Goal: Task Accomplishment & Management: Use online tool/utility

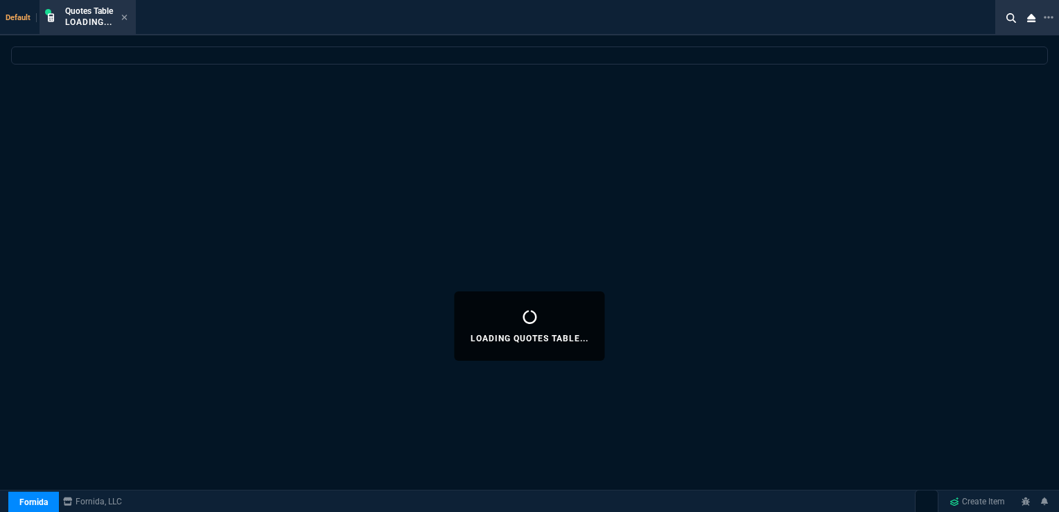
select select "16: [PERSON_NAME]"
select select
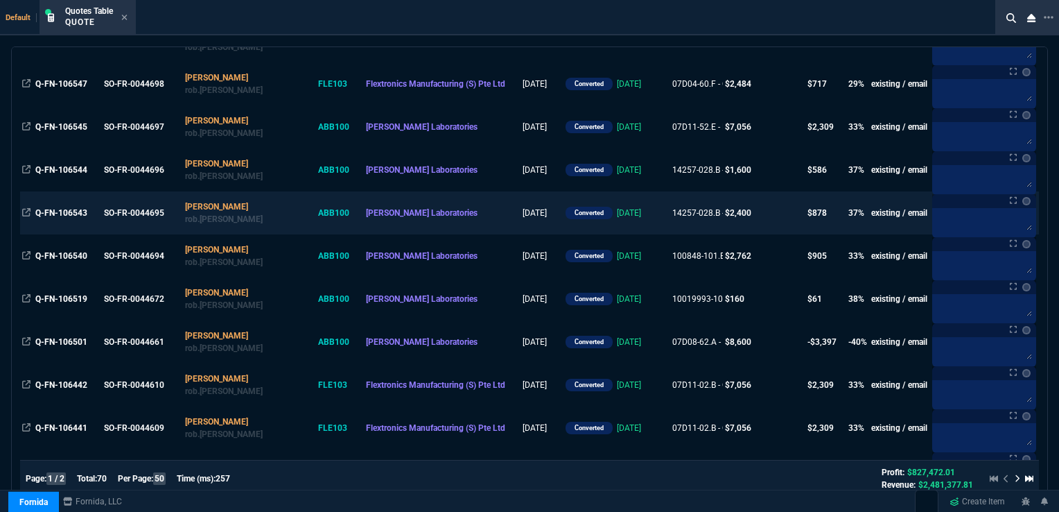
scroll to position [485, 0]
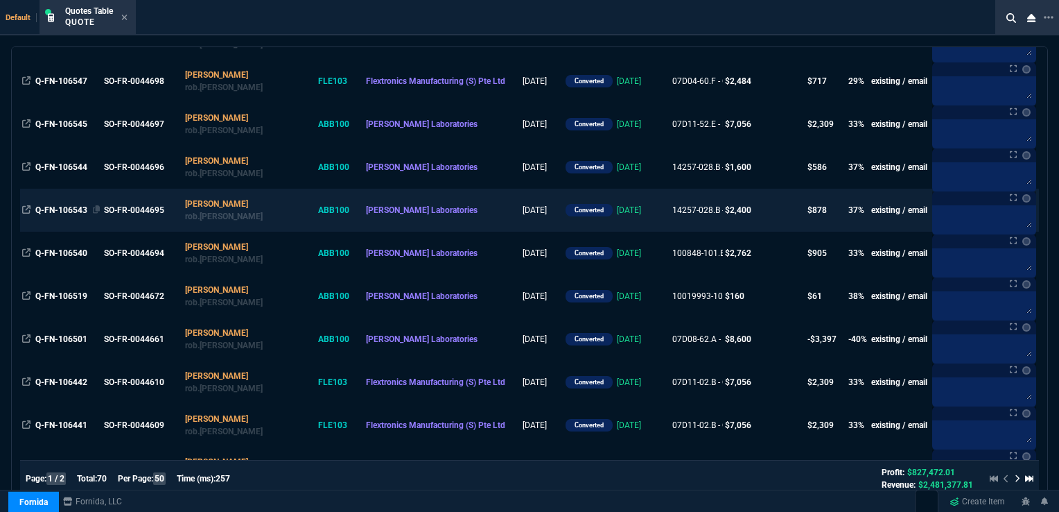
click at [58, 206] on div "Q-FN-106543" at bounding box center [67, 210] width 65 height 12
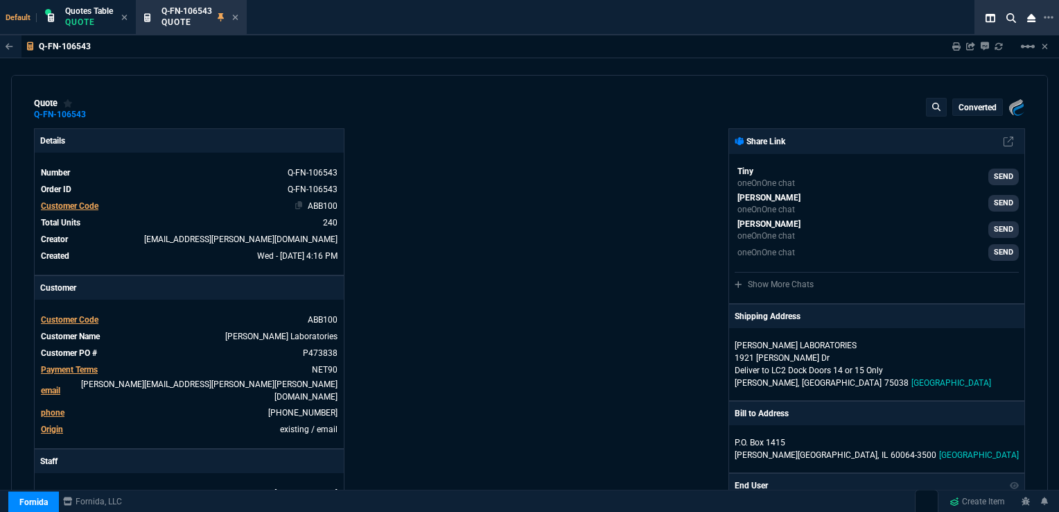
type input "40"
type input "4"
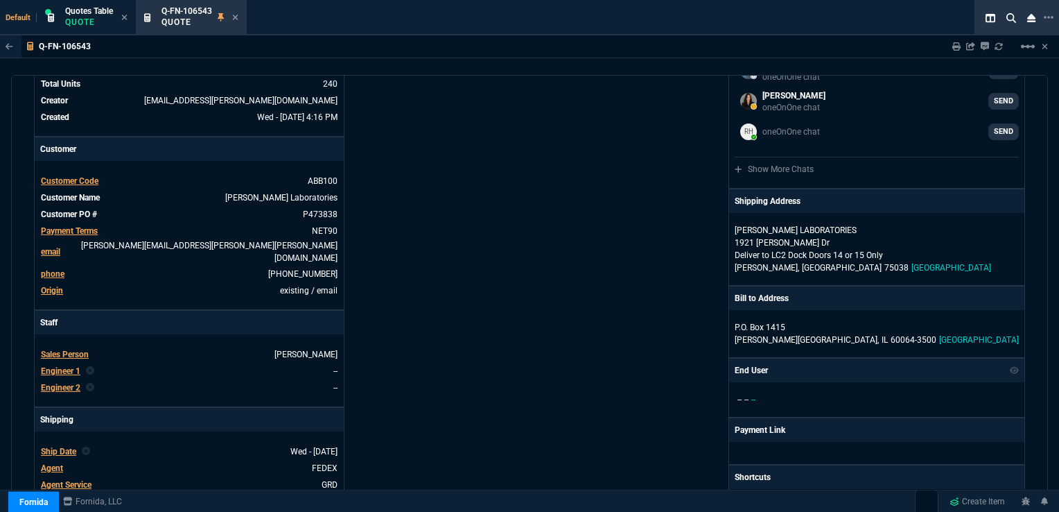
scroll to position [208, 0]
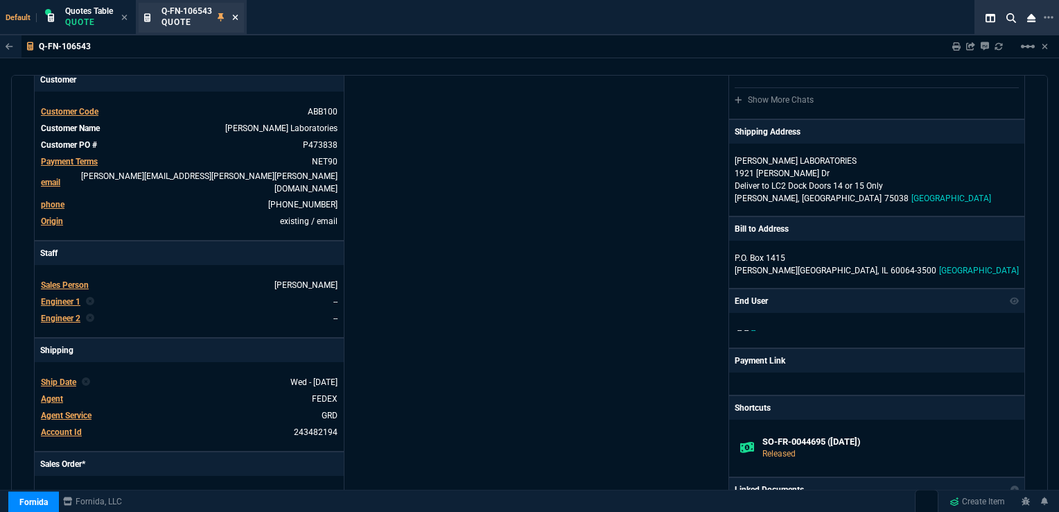
click at [236, 15] on icon at bounding box center [235, 17] width 6 height 8
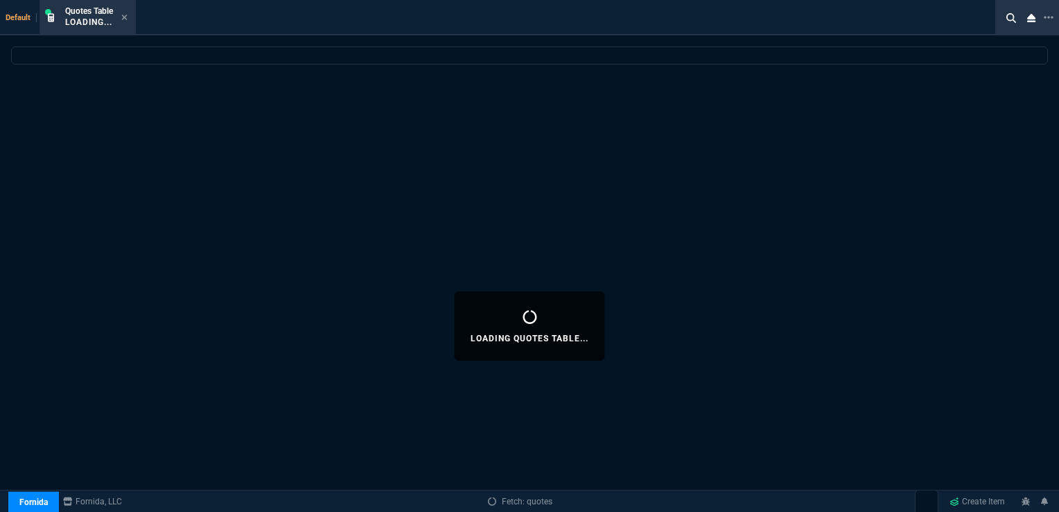
select select
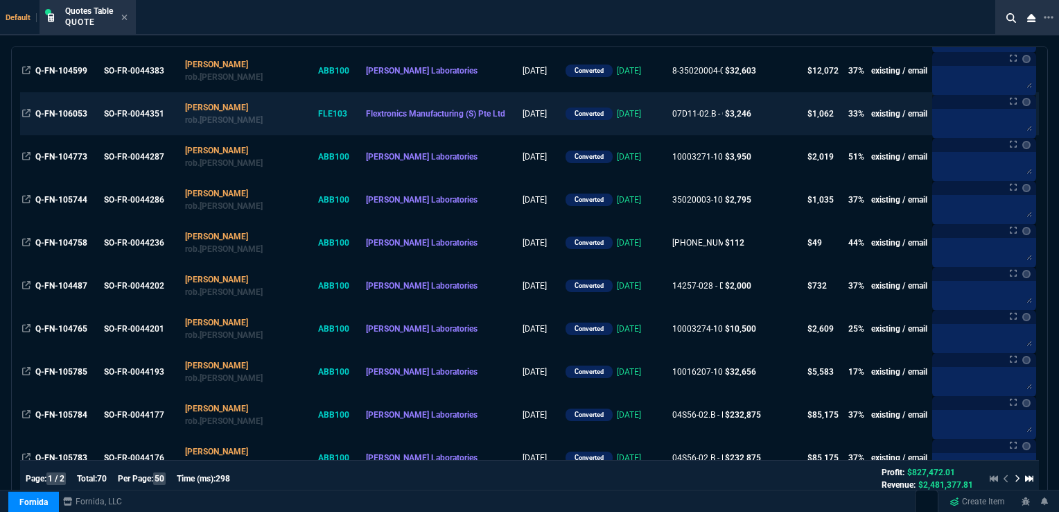
scroll to position [1317, 0]
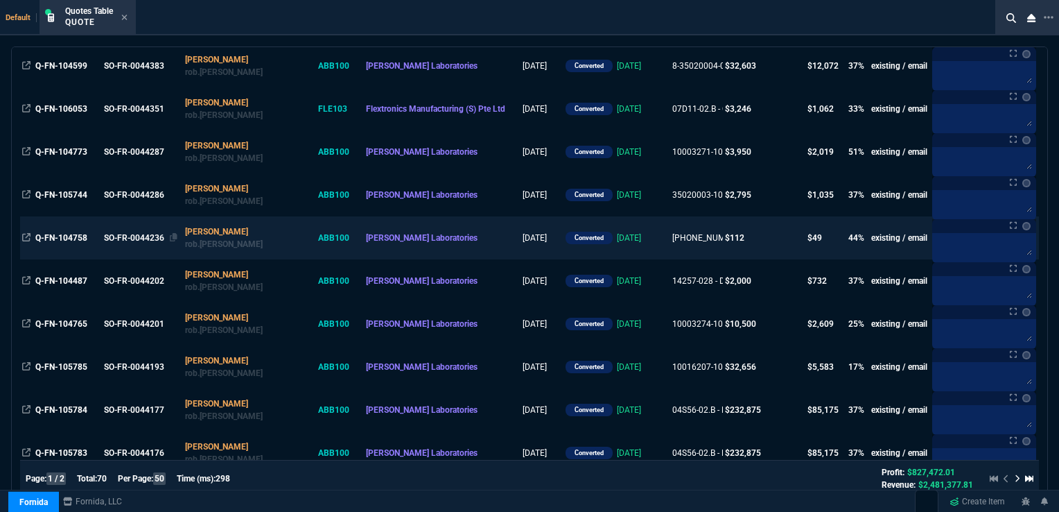
click at [141, 242] on div "SO-FR-0044236" at bounding box center [140, 238] width 73 height 12
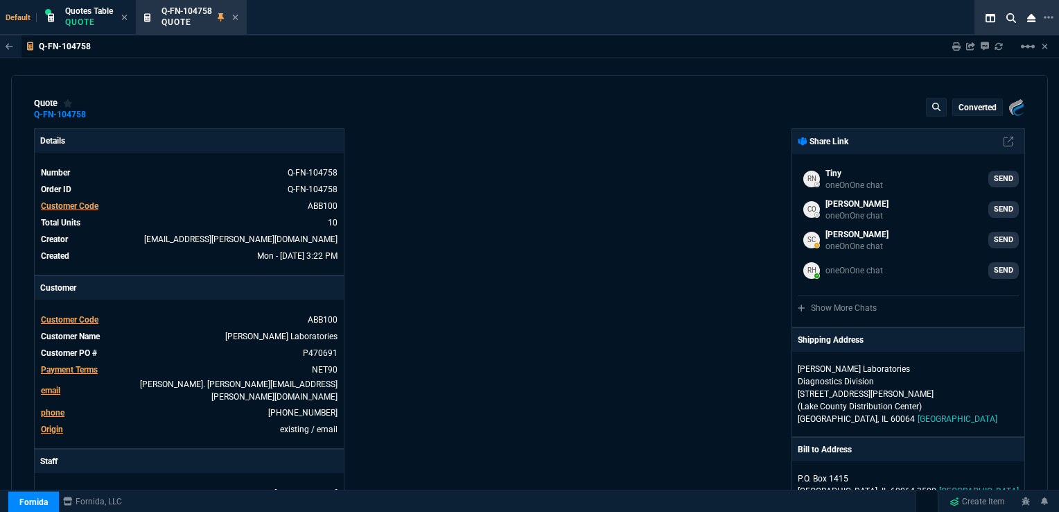
type input "47"
type input "5"
type input "14"
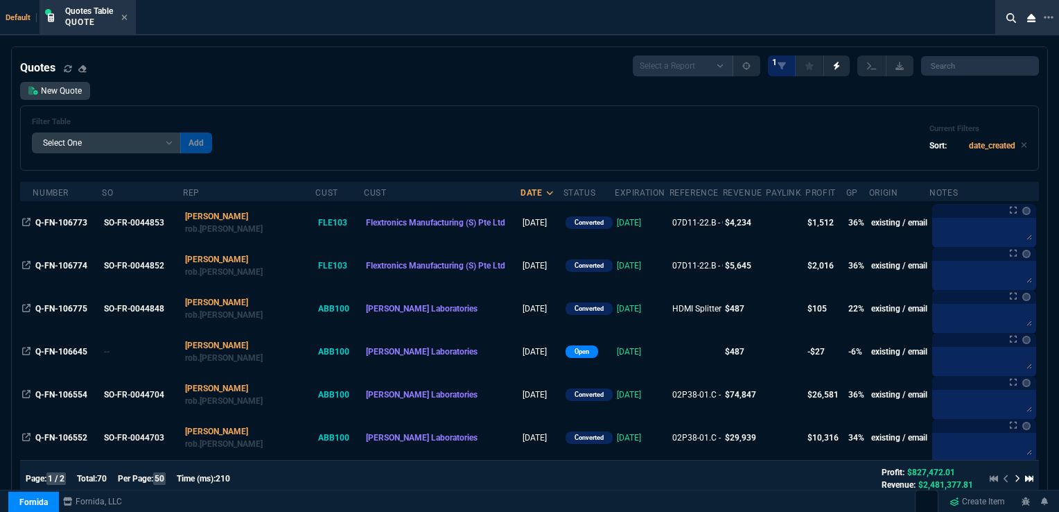
select select "16: [PERSON_NAME]"
select select
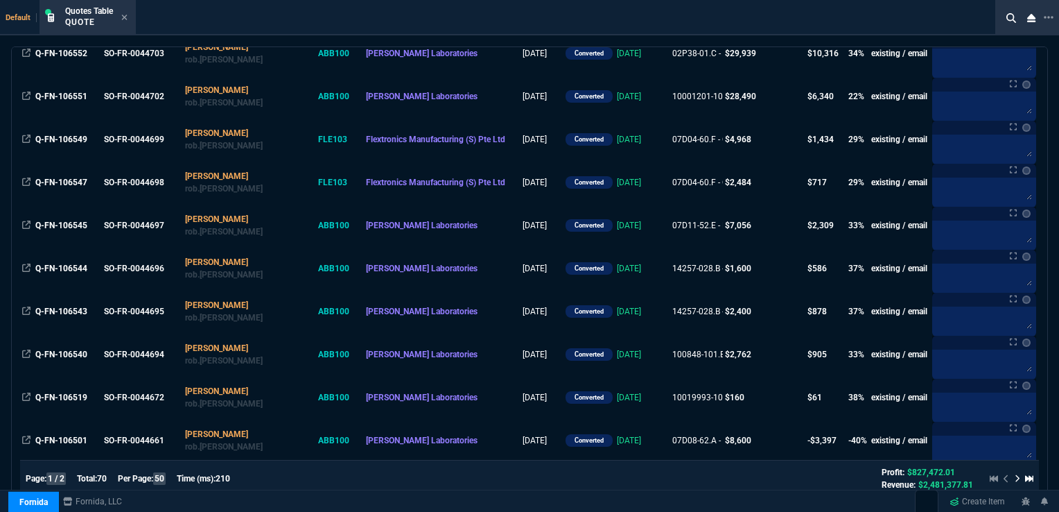
scroll to position [416, 0]
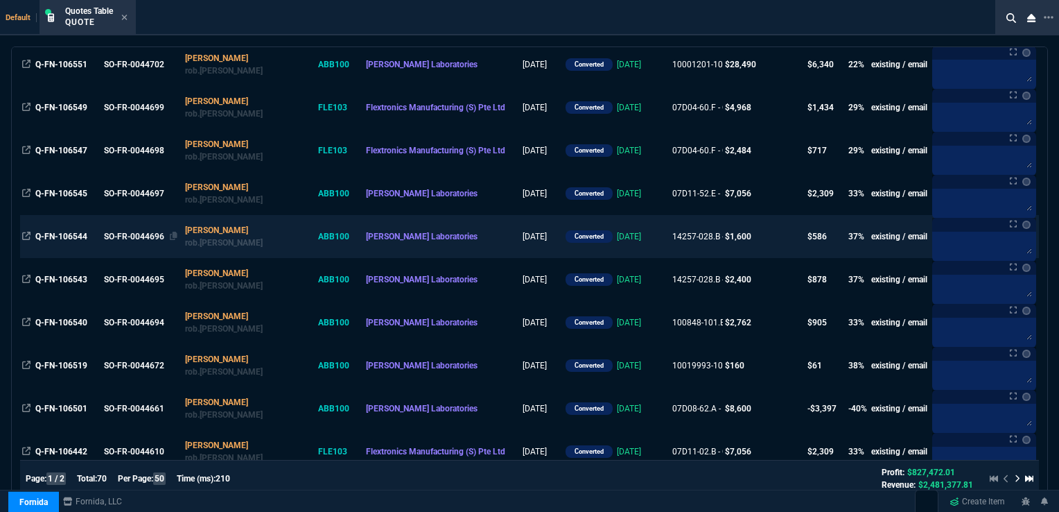
click at [154, 238] on div "SO-FR-0044696" at bounding box center [140, 236] width 73 height 12
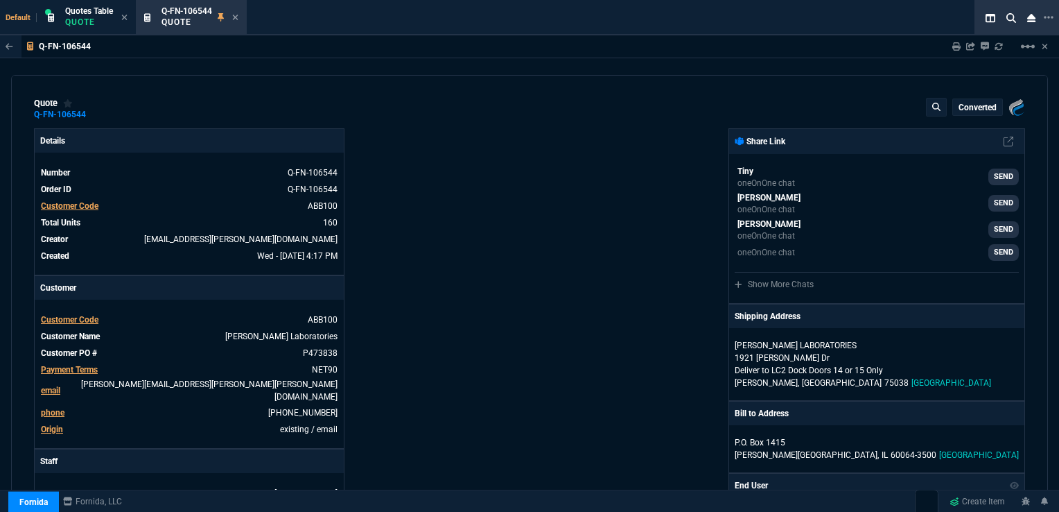
type input "40"
type input "4"
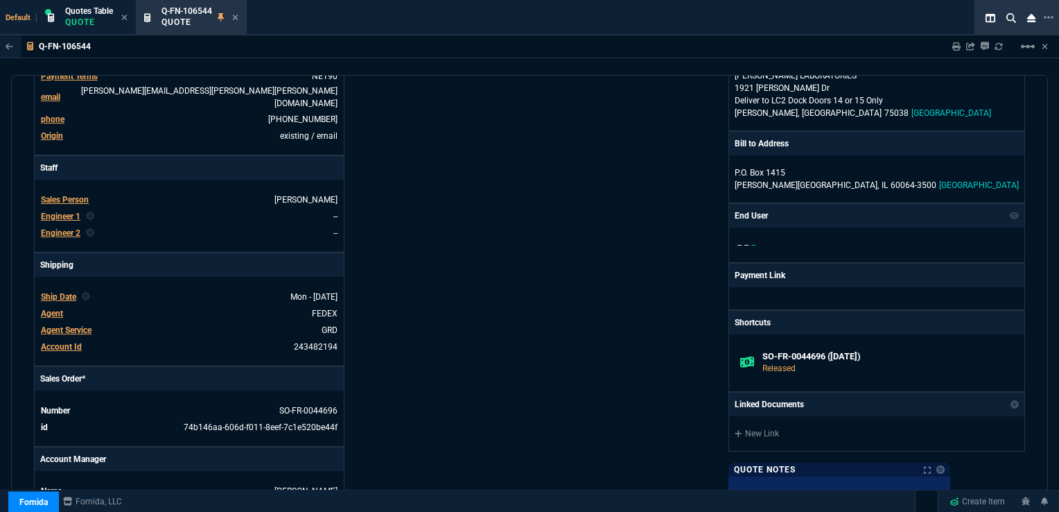
scroll to position [347, 0]
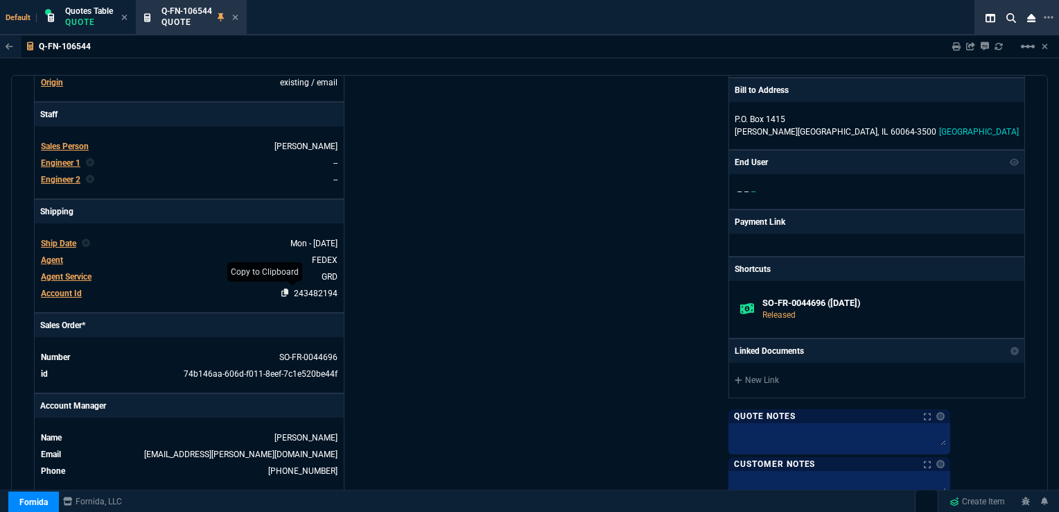
click at [287, 288] on icon at bounding box center [285, 292] width 8 height 8
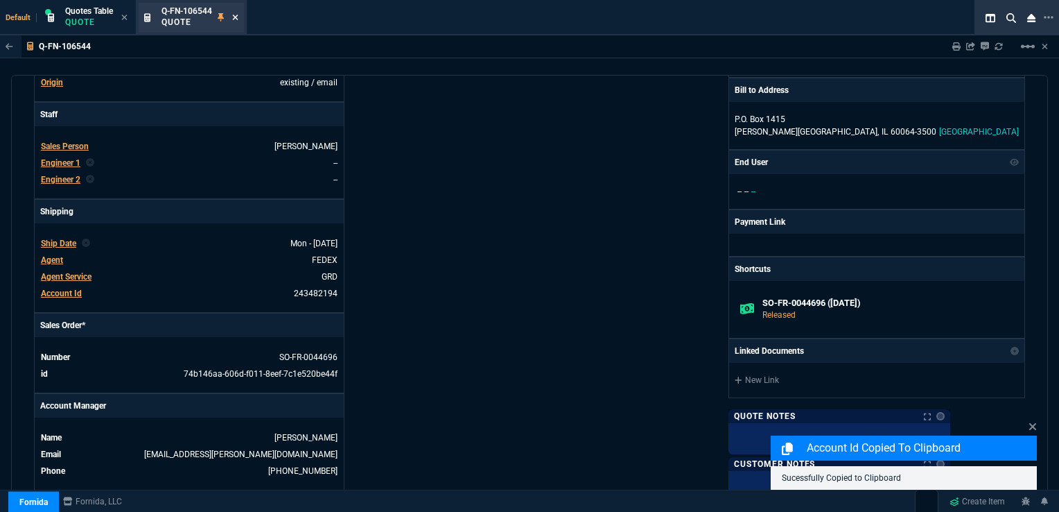
click at [235, 16] on icon at bounding box center [236, 18] width 6 height 6
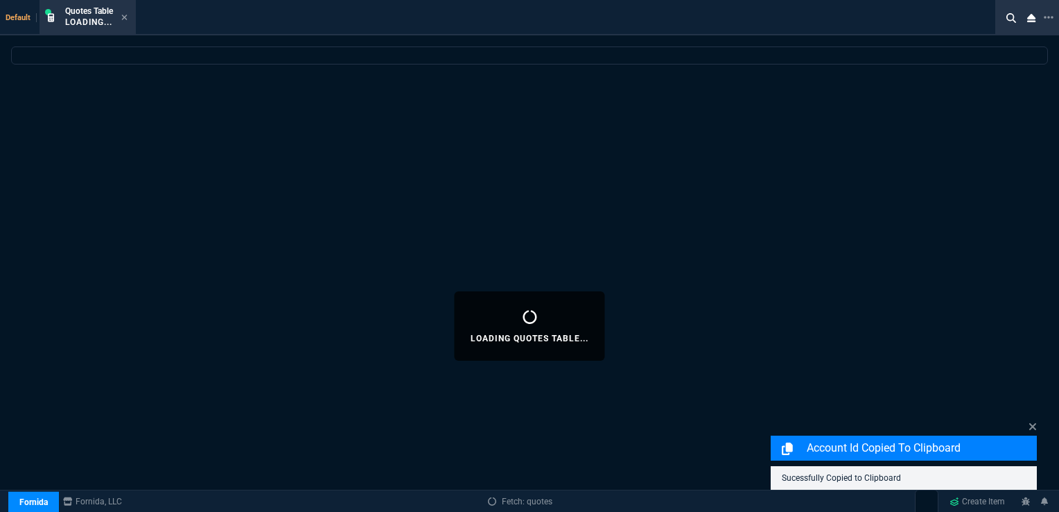
select select
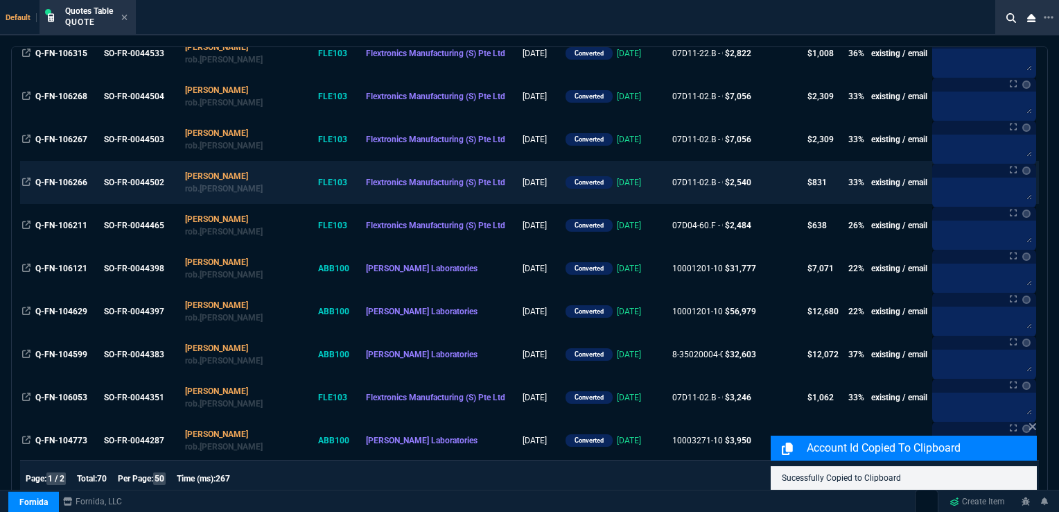
scroll to position [1109, 0]
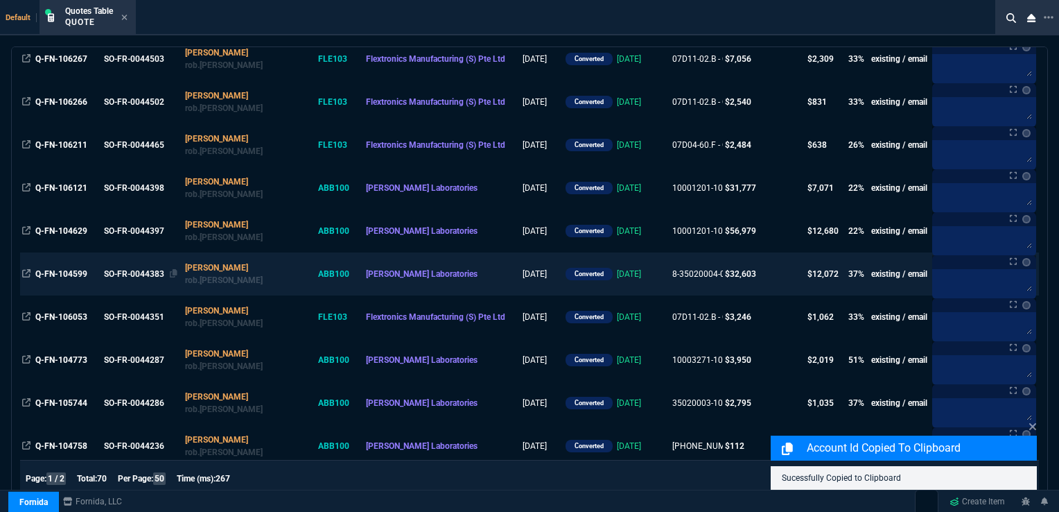
click at [114, 271] on div "SO-FR-0044383" at bounding box center [140, 274] width 73 height 12
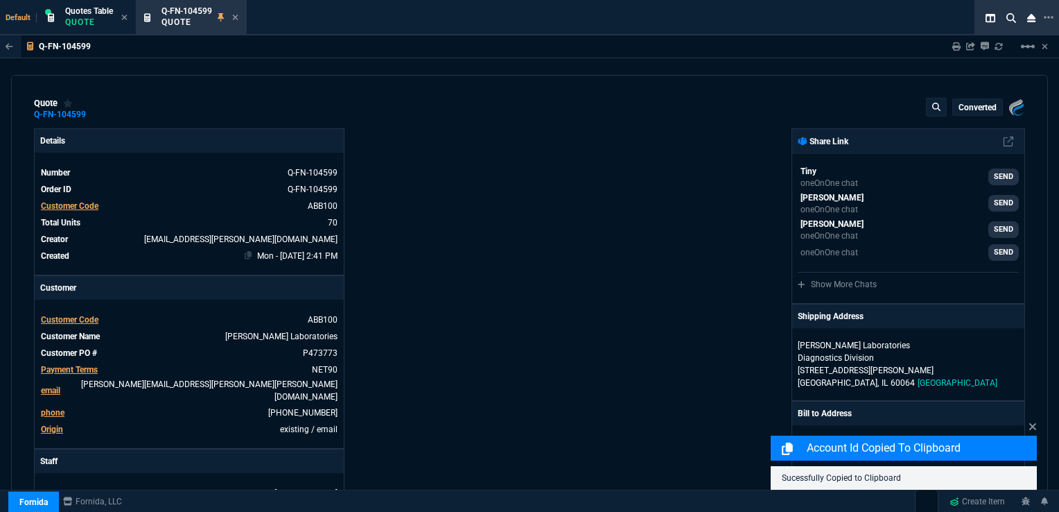
type input "40"
type input "188"
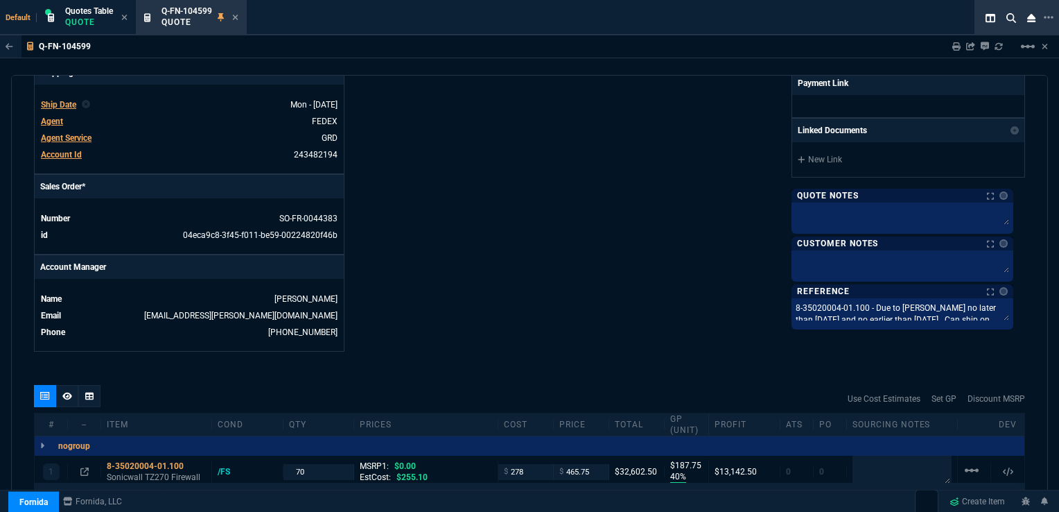
scroll to position [0, 0]
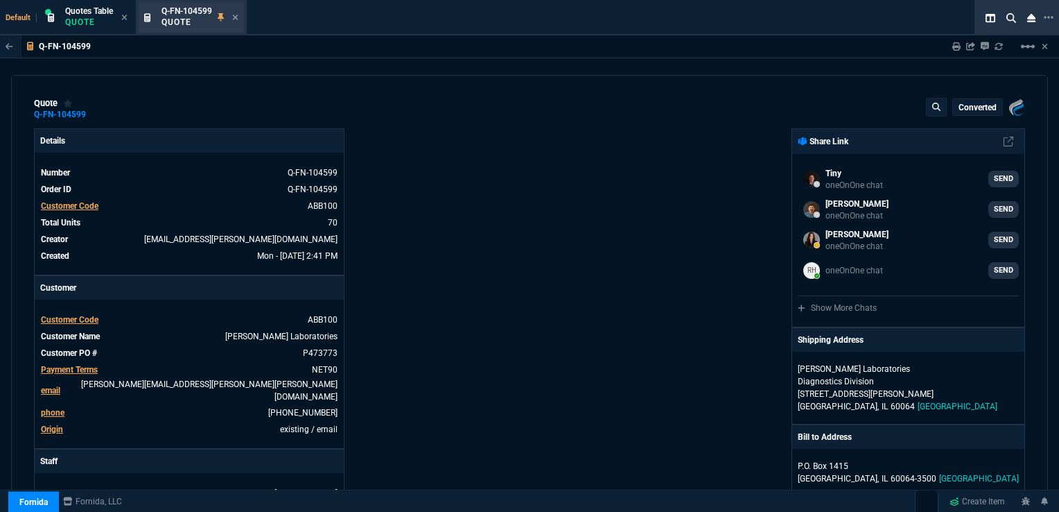
click at [241, 18] on div "Q-FN-104599 Quote" at bounding box center [191, 18] width 105 height 30
click at [236, 18] on icon at bounding box center [235, 17] width 6 height 8
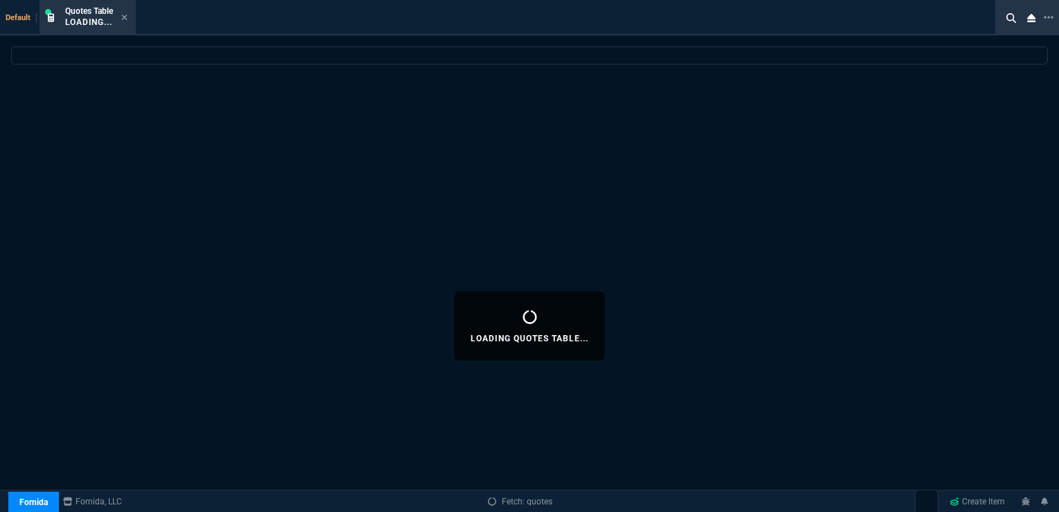
select select
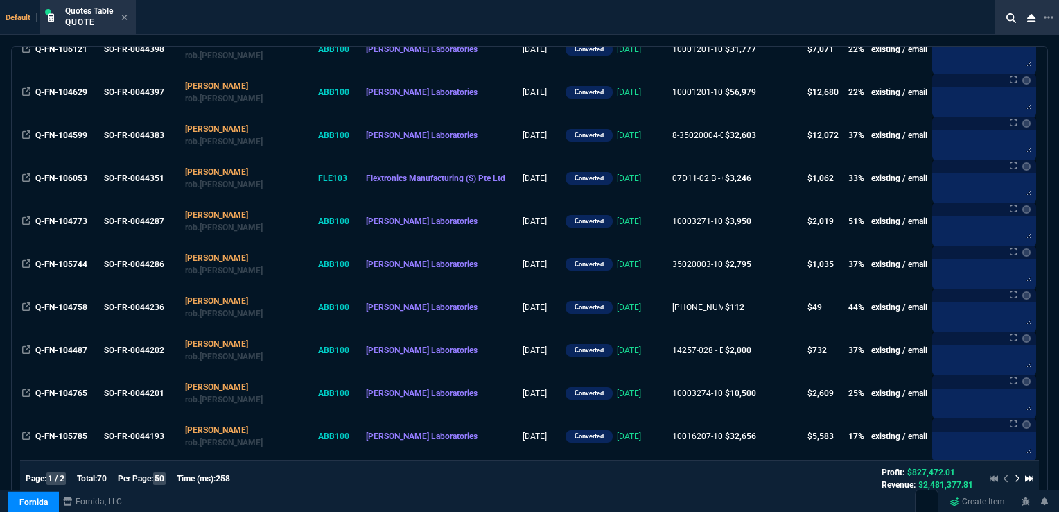
scroll to position [1317, 0]
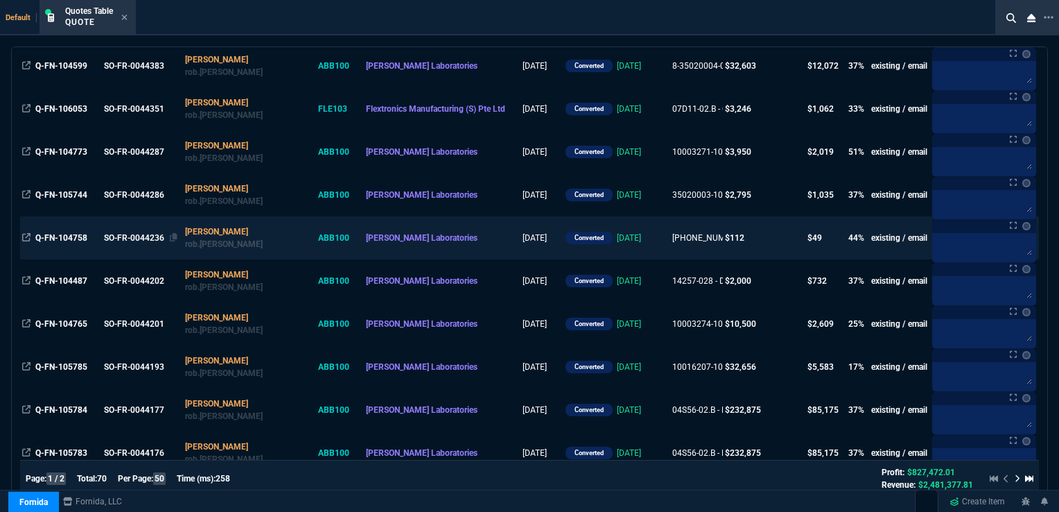
click at [137, 243] on div "SO-FR-0044236" at bounding box center [140, 238] width 73 height 12
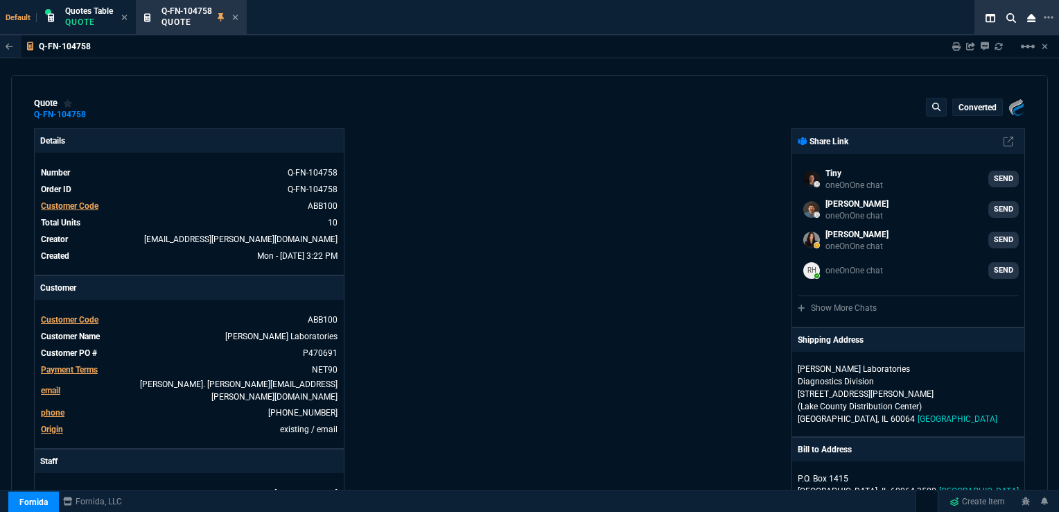
type input "47"
type input "5"
type input "14"
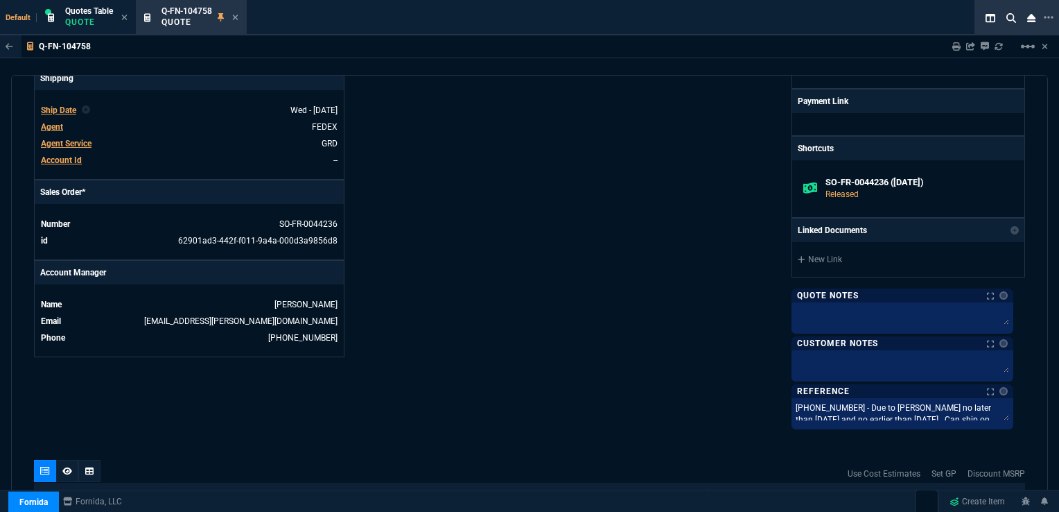
scroll to position [485, 0]
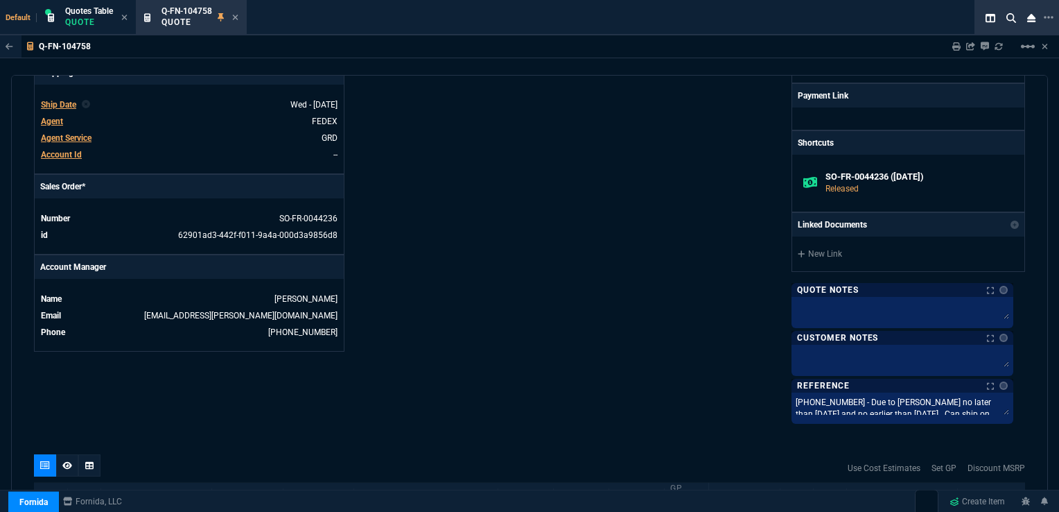
drag, startPoint x: 62, startPoint y: 144, endPoint x: 591, endPoint y: 90, distance: 531.1
click at [62, 150] on span "Account Id" at bounding box center [61, 155] width 41 height 10
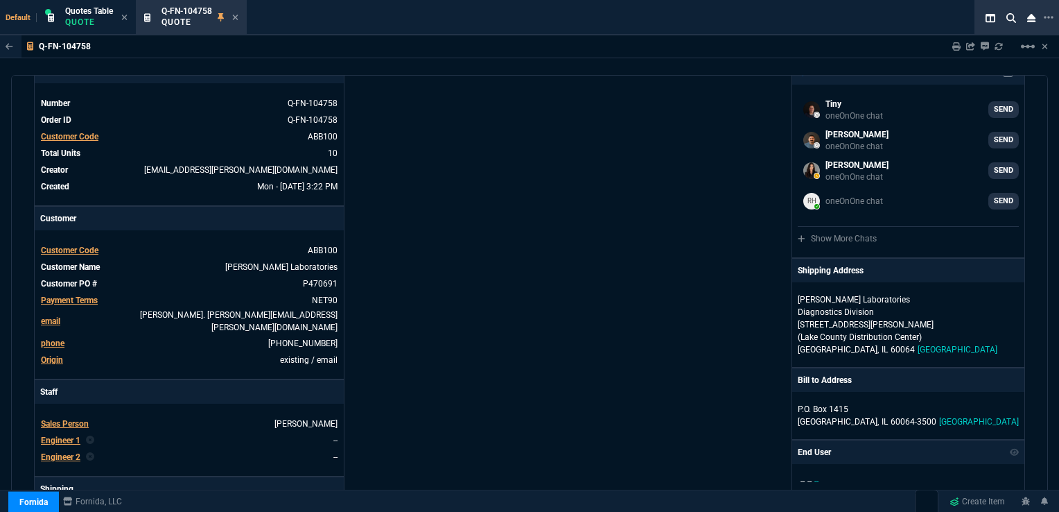
scroll to position [0, 0]
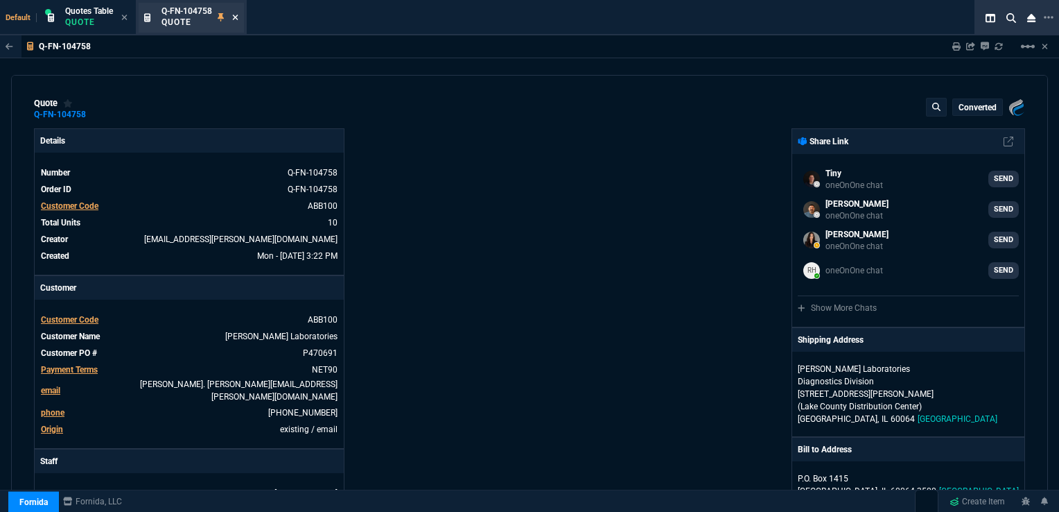
click at [238, 18] on icon at bounding box center [236, 18] width 6 height 6
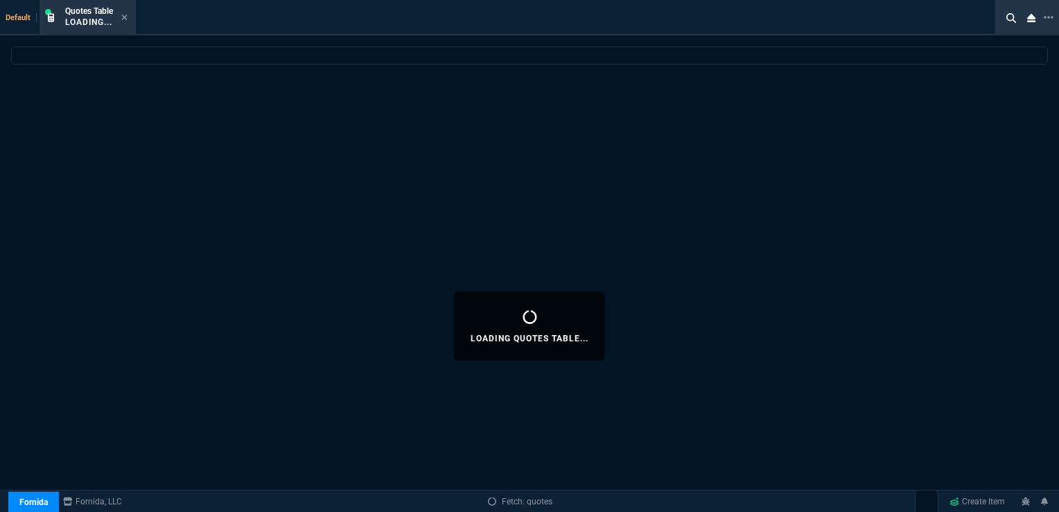
select select
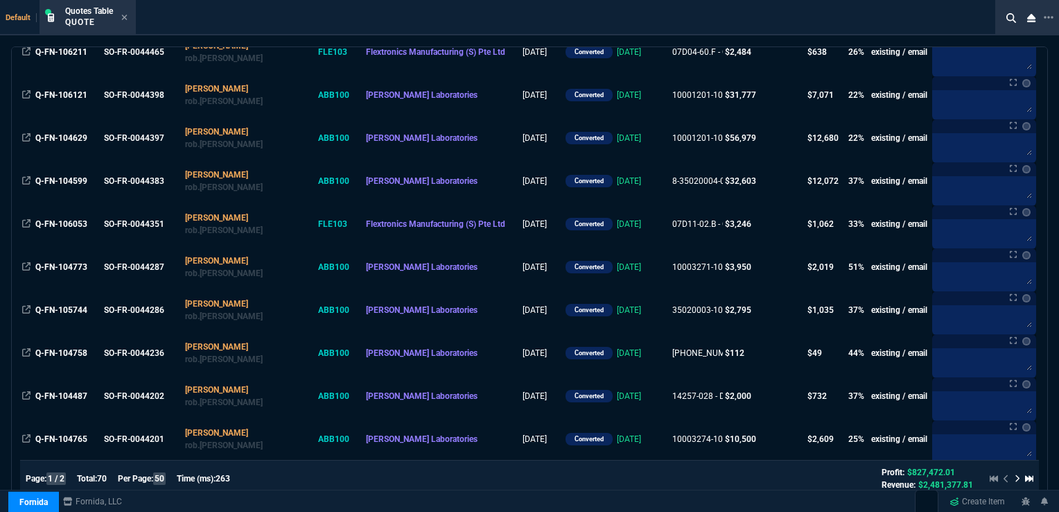
scroll to position [1317, 0]
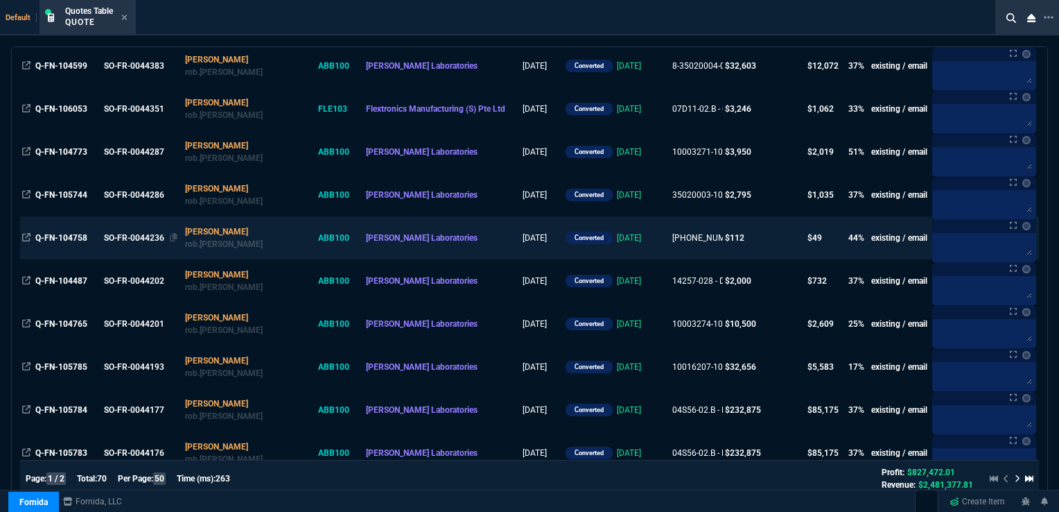
click at [122, 239] on div "SO-FR-0044236" at bounding box center [140, 238] width 73 height 12
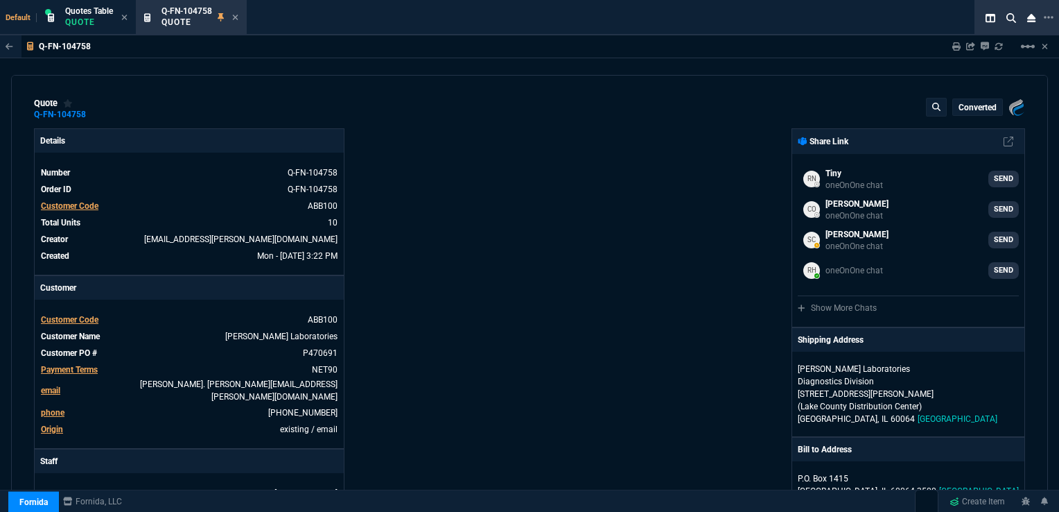
type input "47"
type input "5"
type input "14"
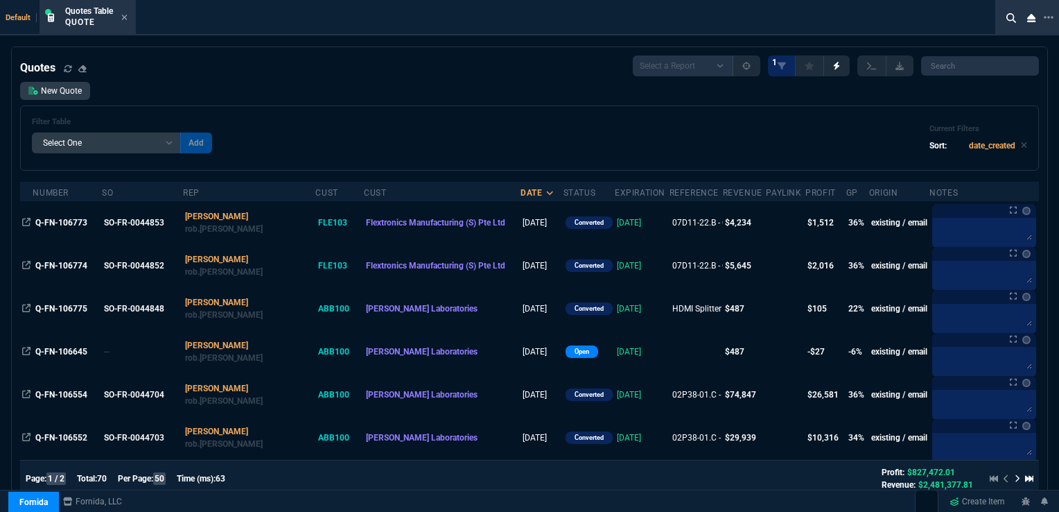
select select "16: [PERSON_NAME]"
select select
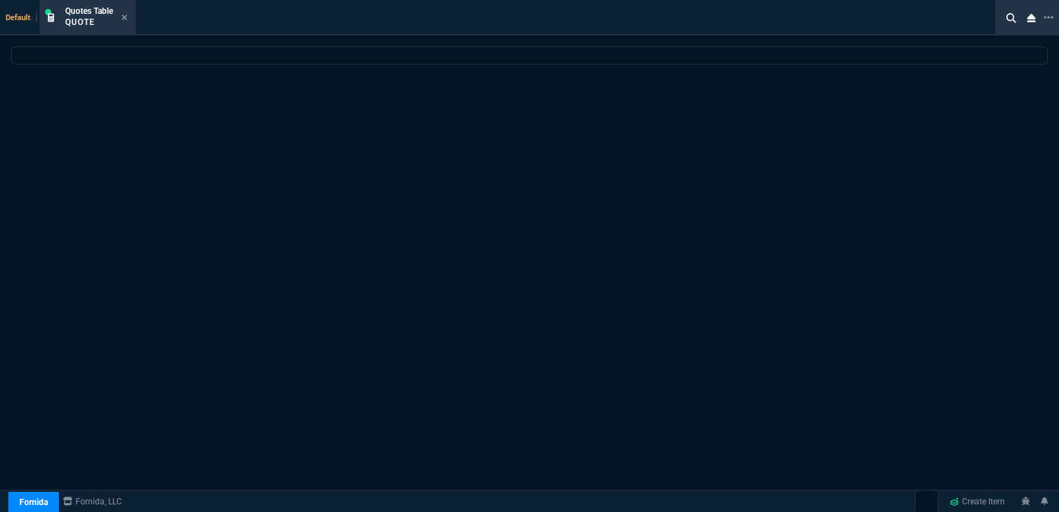
select select "16: [PERSON_NAME]"
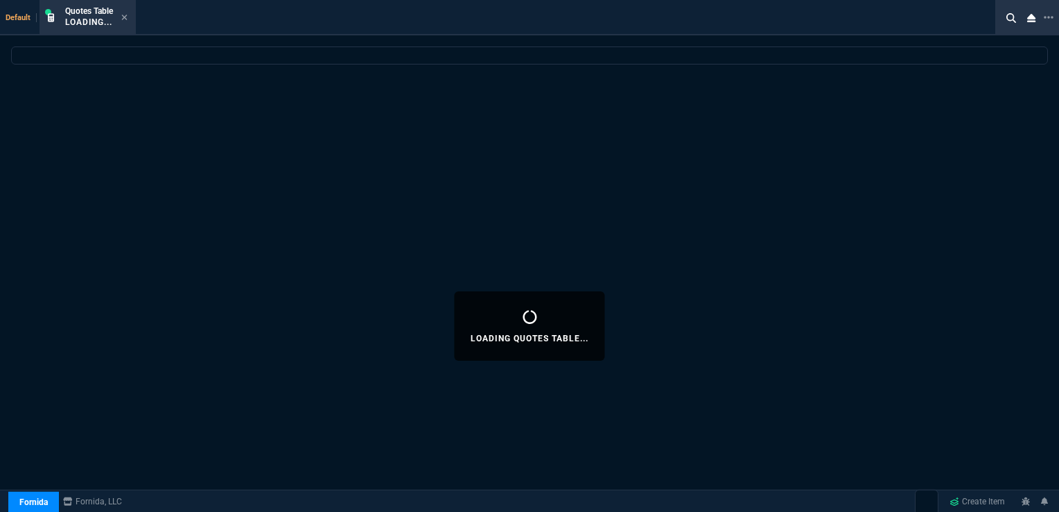
select select
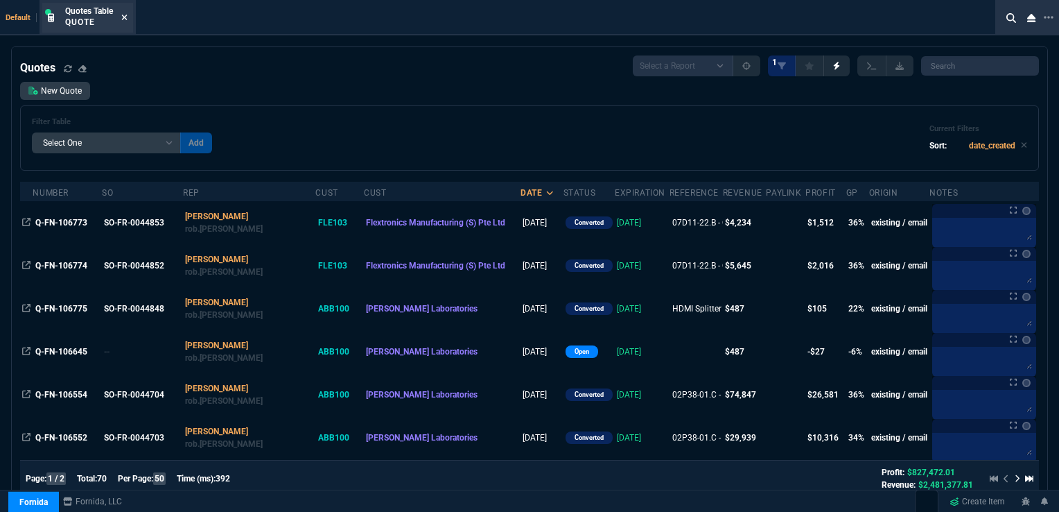
click at [125, 19] on icon at bounding box center [124, 17] width 6 height 8
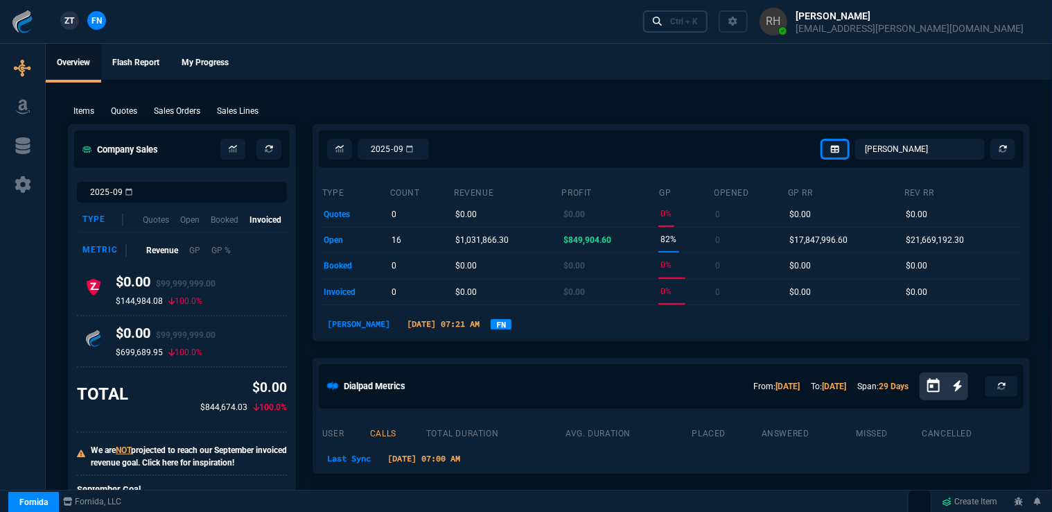
click at [698, 21] on div "Ctrl + K" at bounding box center [684, 21] width 28 height 11
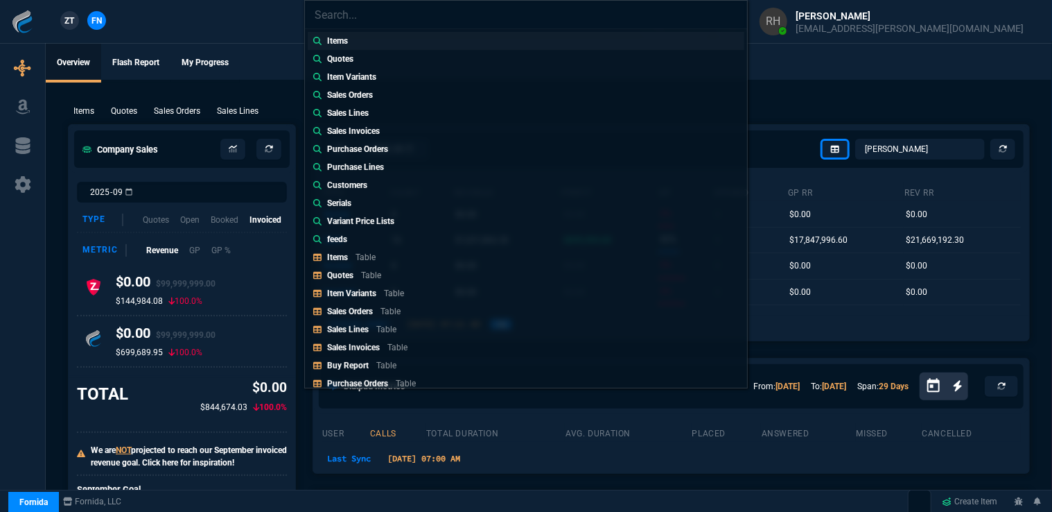
click at [333, 40] on p "Items" at bounding box center [337, 41] width 21 height 12
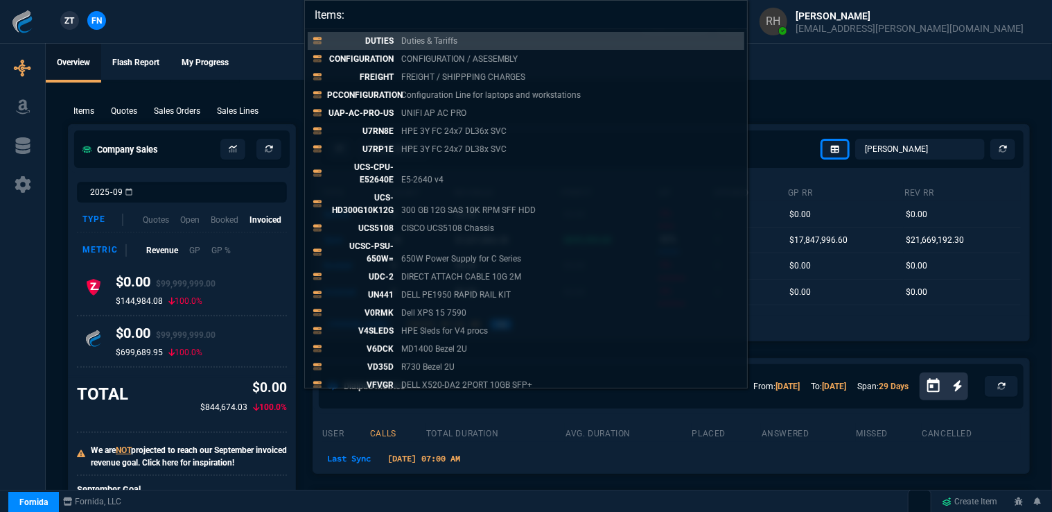
paste input "A3L791b25-S"
type input "Items: A3L791b25-S"
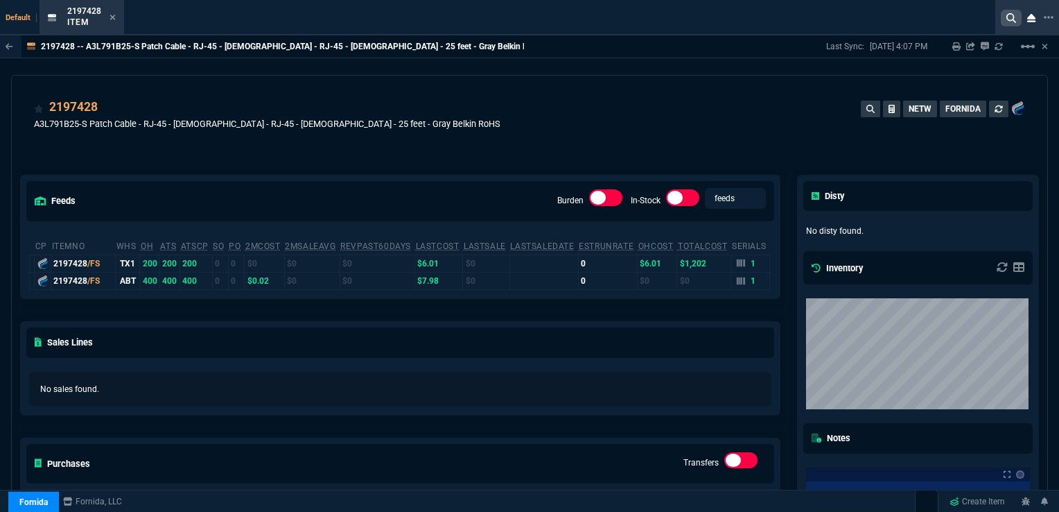
click at [1009, 19] on icon at bounding box center [1012, 18] width 10 height 10
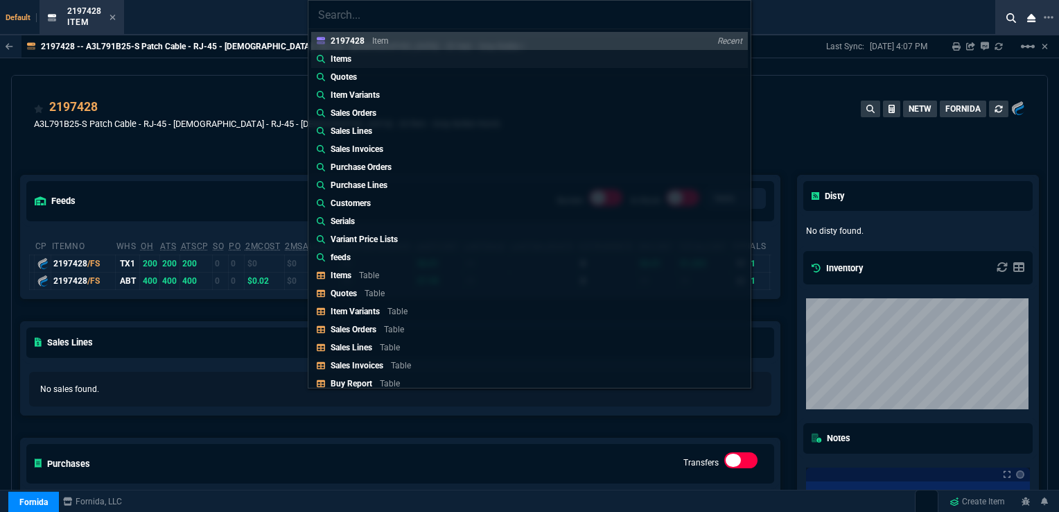
click at [351, 54] on p "Items" at bounding box center [341, 59] width 21 height 12
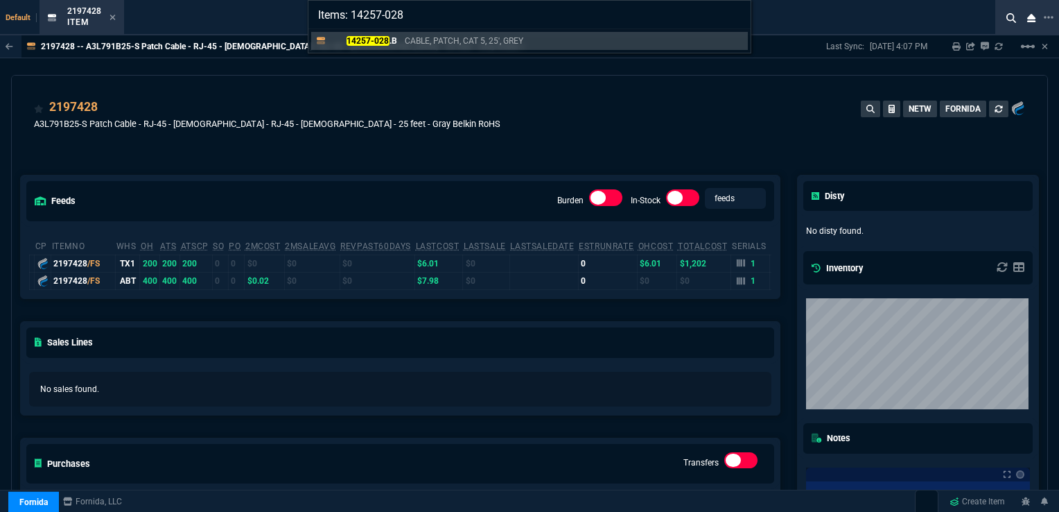
type input "Items: 14257-028."
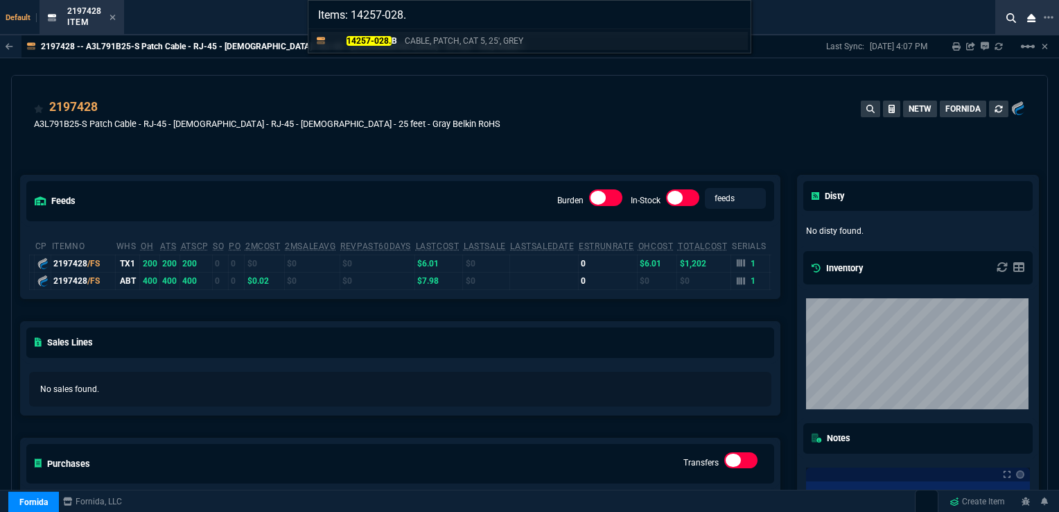
click at [390, 46] on p "14257-028. B" at bounding box center [364, 41] width 67 height 12
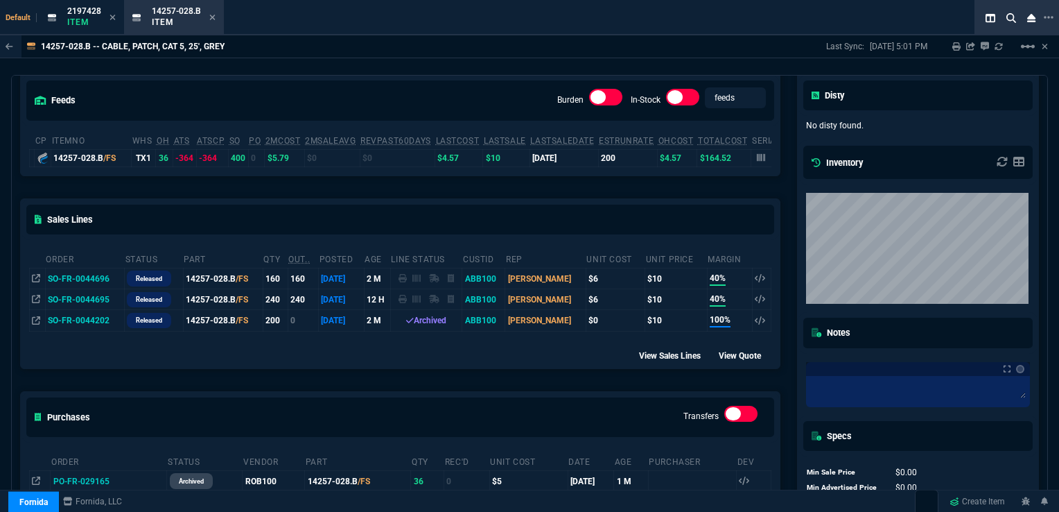
scroll to position [69, 0]
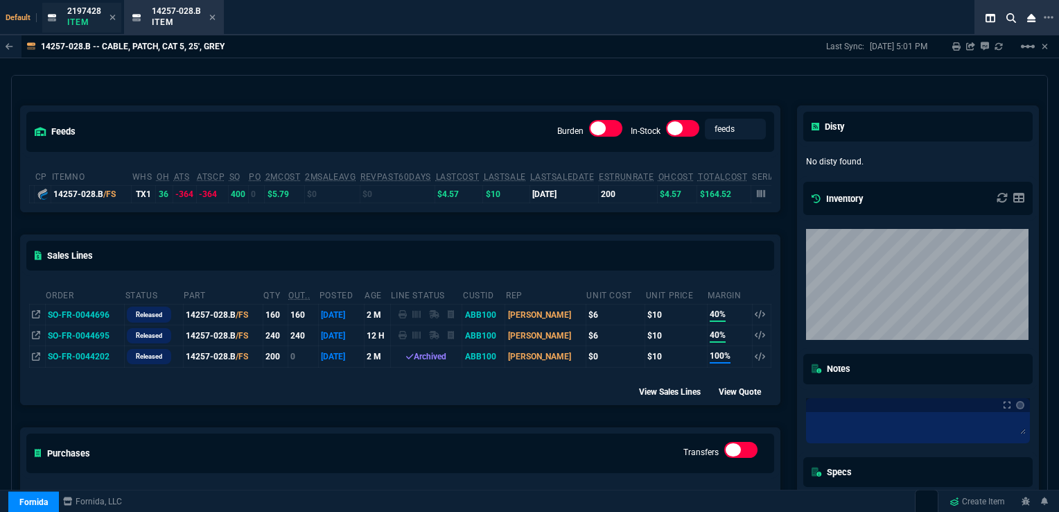
click at [85, 4] on div "2197428 Item" at bounding box center [81, 18] width 79 height 30
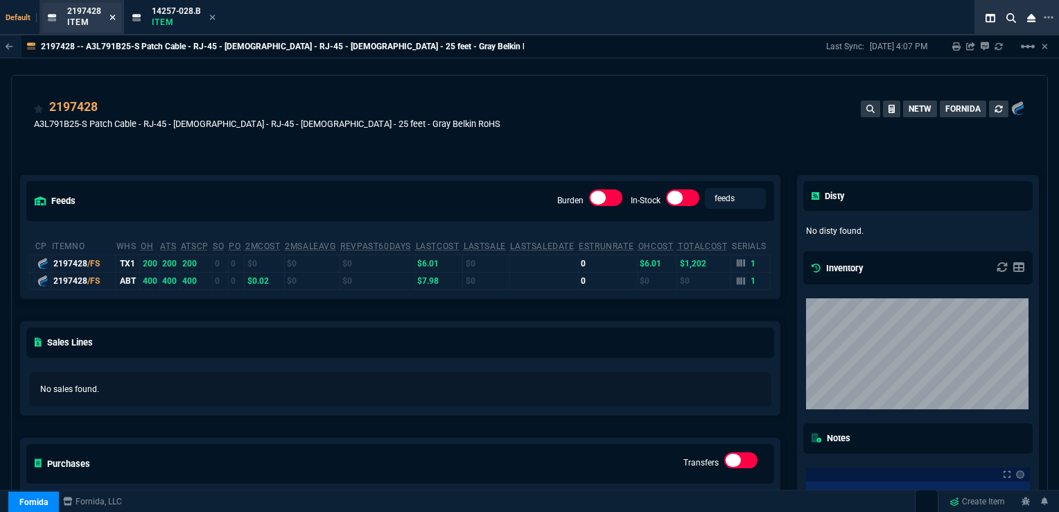
click at [110, 19] on icon at bounding box center [113, 17] width 6 height 8
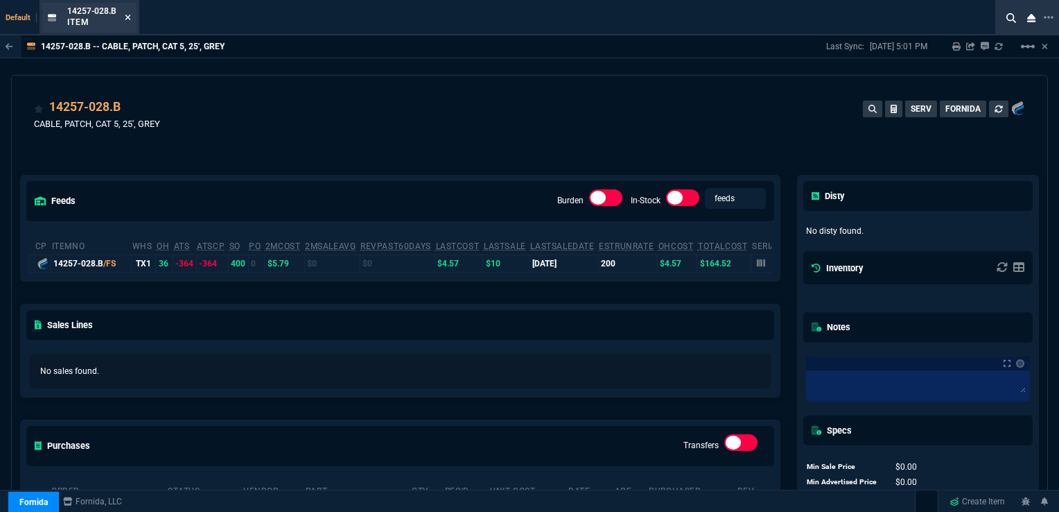
click at [125, 19] on icon at bounding box center [128, 18] width 6 height 6
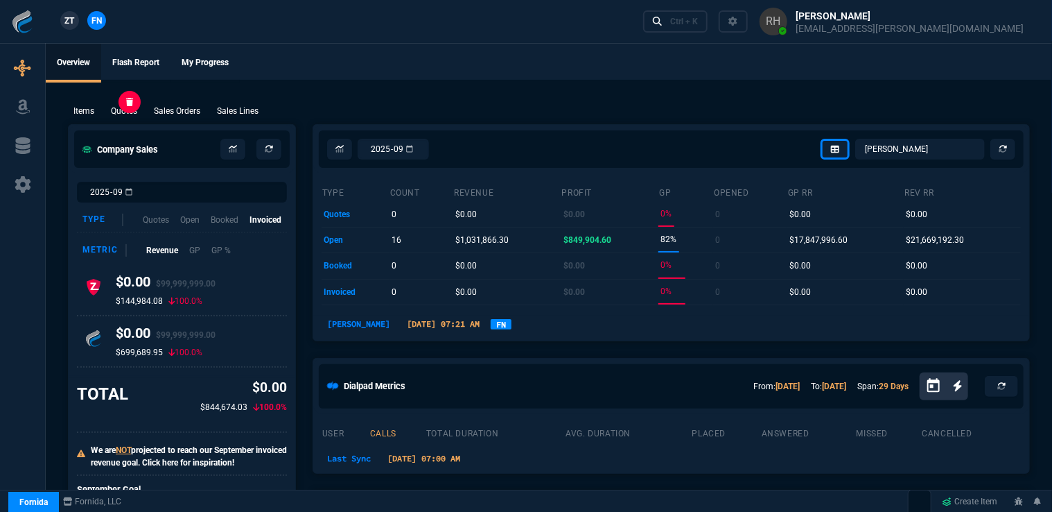
click at [125, 107] on p "Quotes" at bounding box center [124, 111] width 26 height 12
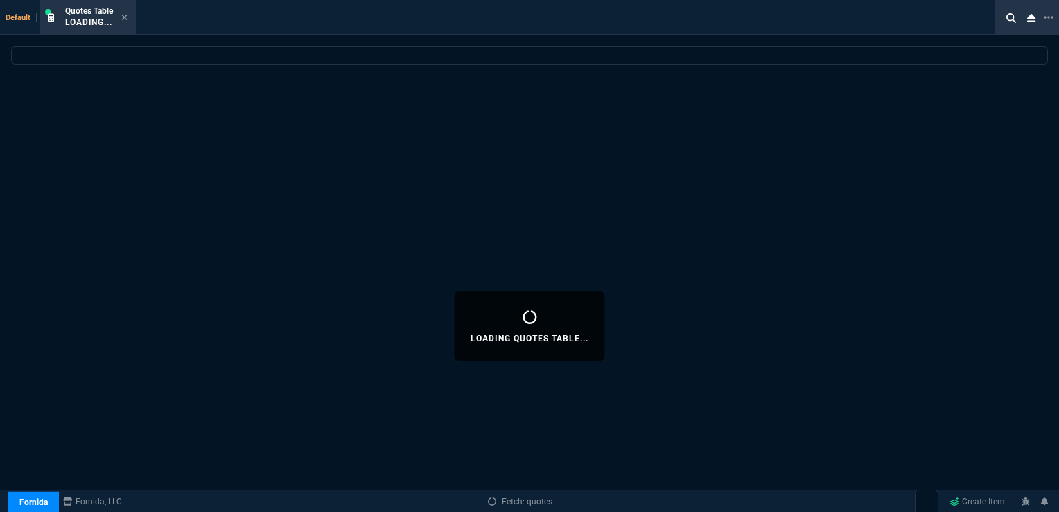
select select
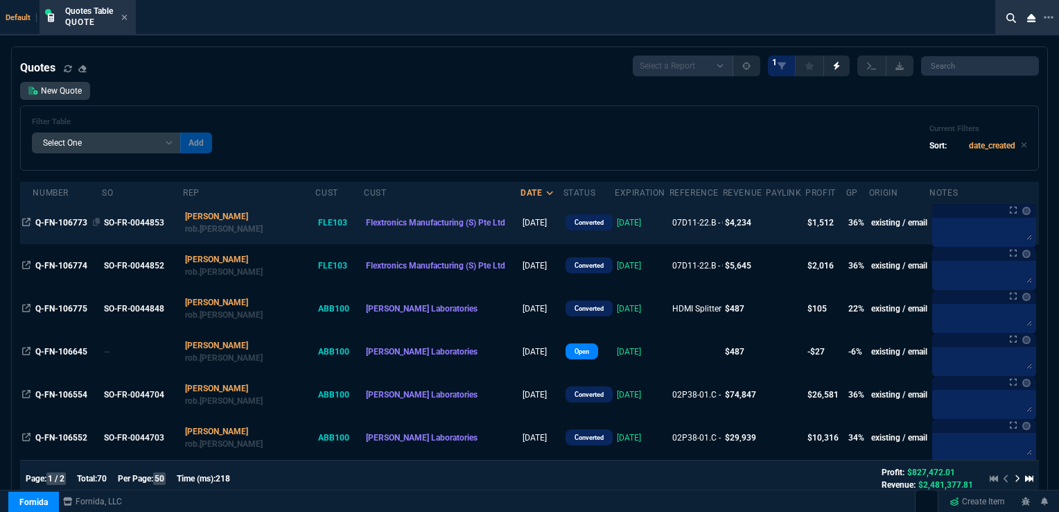
click at [76, 225] on span "Q-FN-106773" at bounding box center [61, 223] width 52 height 10
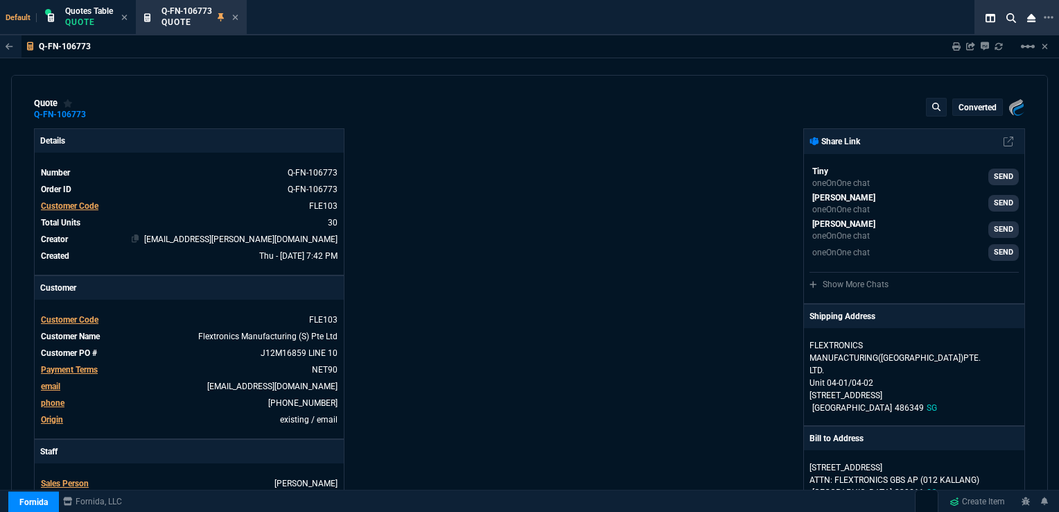
type input "39"
type input "55"
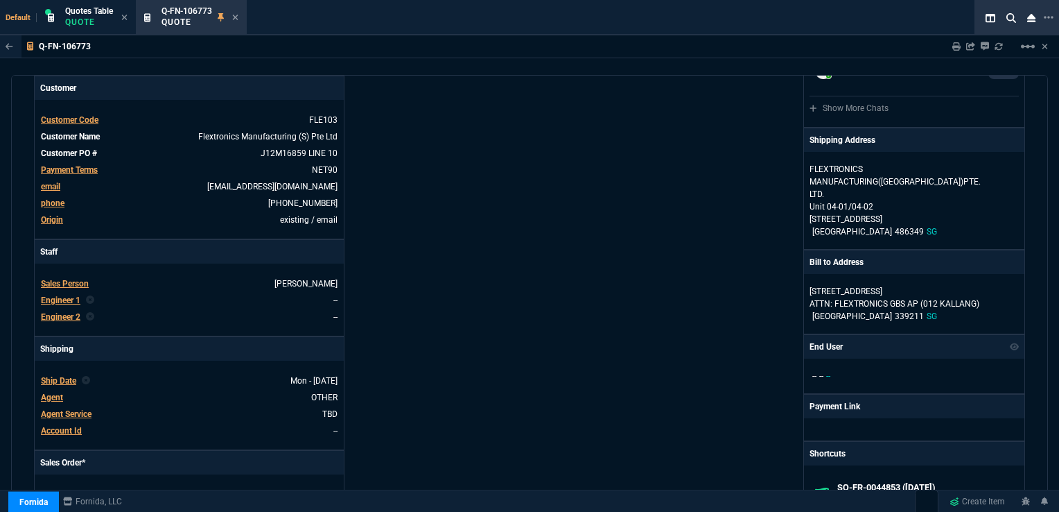
scroll to position [277, 0]
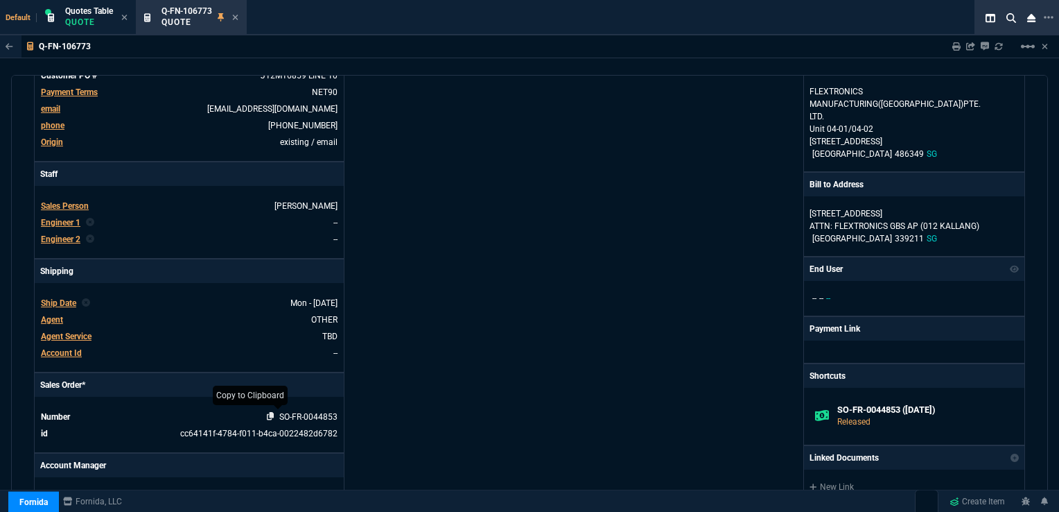
click at [268, 414] on icon at bounding box center [271, 416] width 8 height 8
